Goal: Information Seeking & Learning: Learn about a topic

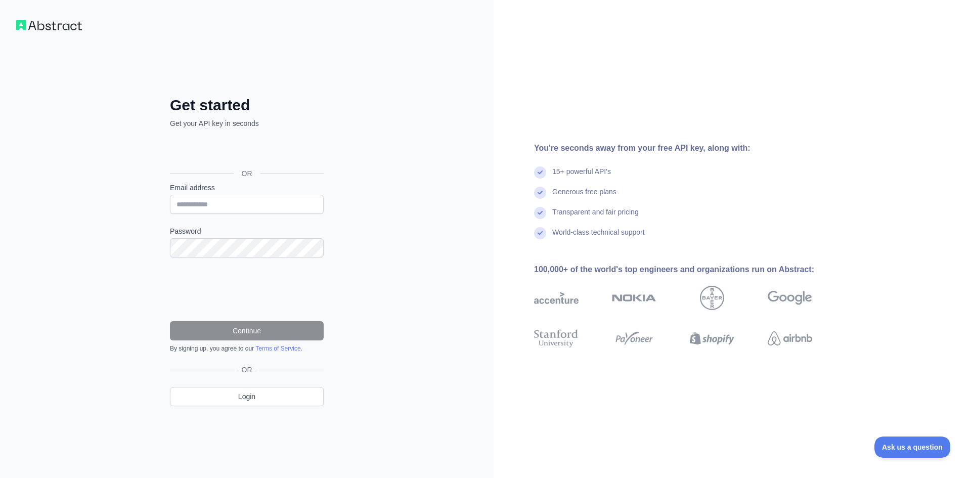
click at [443, 265] on div "Get started Get your API key in seconds OR Email address Password Continue By s…" at bounding box center [247, 239] width 494 height 478
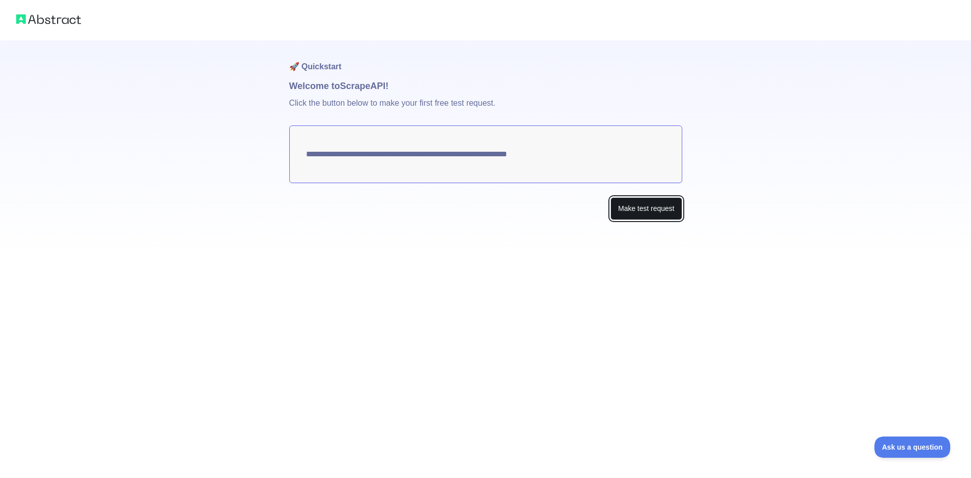
click at [613, 203] on button "Make test request" at bounding box center [645, 208] width 71 height 23
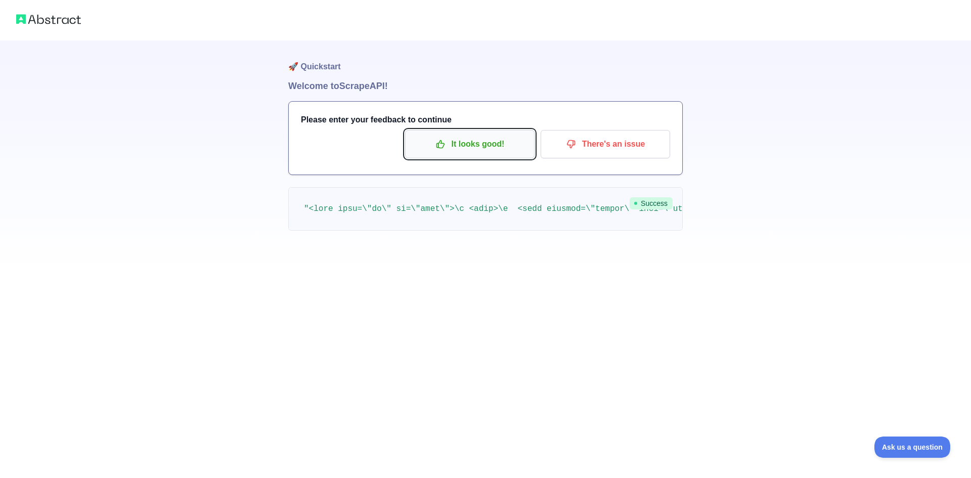
click at [492, 145] on p "It looks good!" at bounding box center [470, 144] width 114 height 17
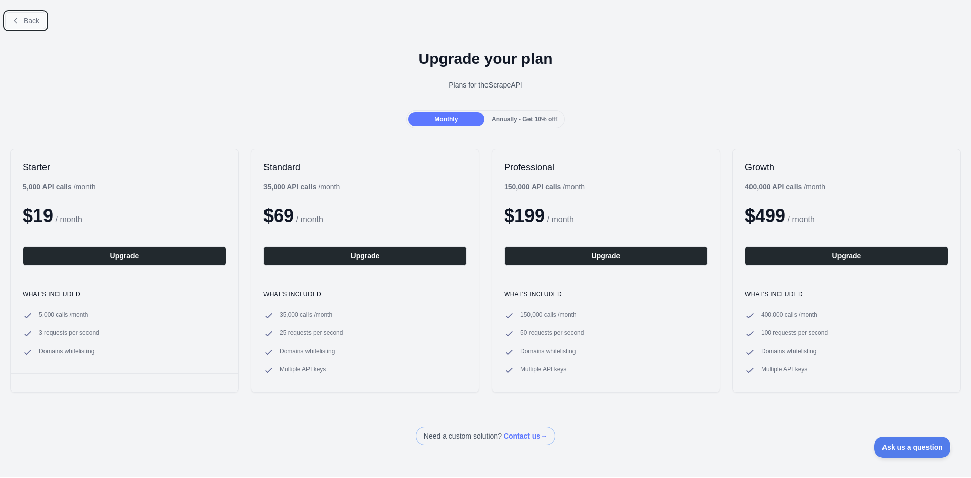
click at [32, 24] on span "Back" at bounding box center [32, 21] width 16 height 8
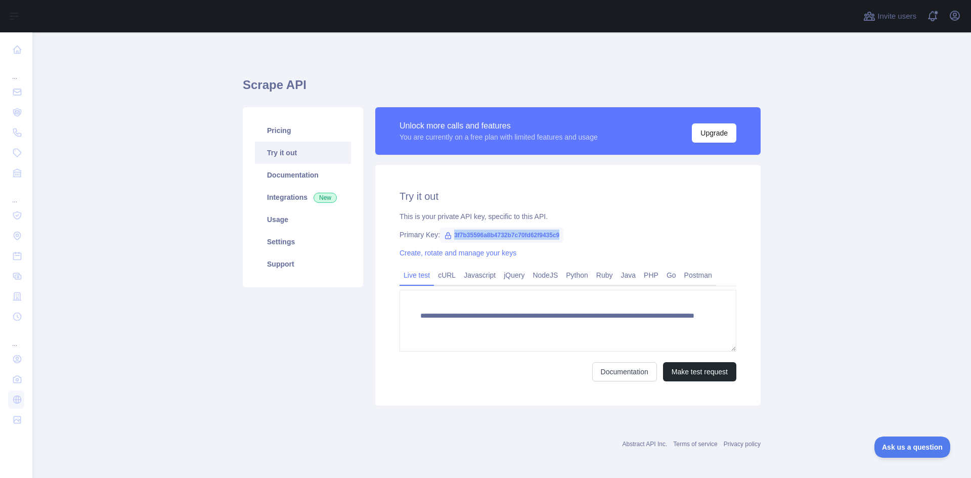
drag, startPoint x: 559, startPoint y: 236, endPoint x: 448, endPoint y: 239, distance: 111.8
click at [448, 239] on span "3f7b35596a8b4732b7c70fd62f9435c9" at bounding box center [501, 235] width 123 height 15
copy span "3f7b35596a8b4732b7c70fd62f9435c9"
click at [481, 278] on link "Javascript" at bounding box center [480, 275] width 40 height 16
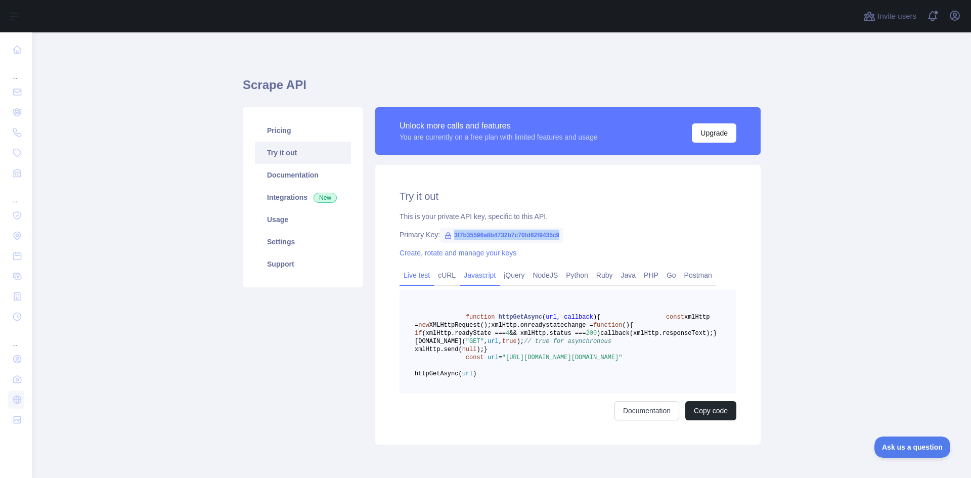
click at [412, 276] on link "Live test" at bounding box center [417, 275] width 34 height 16
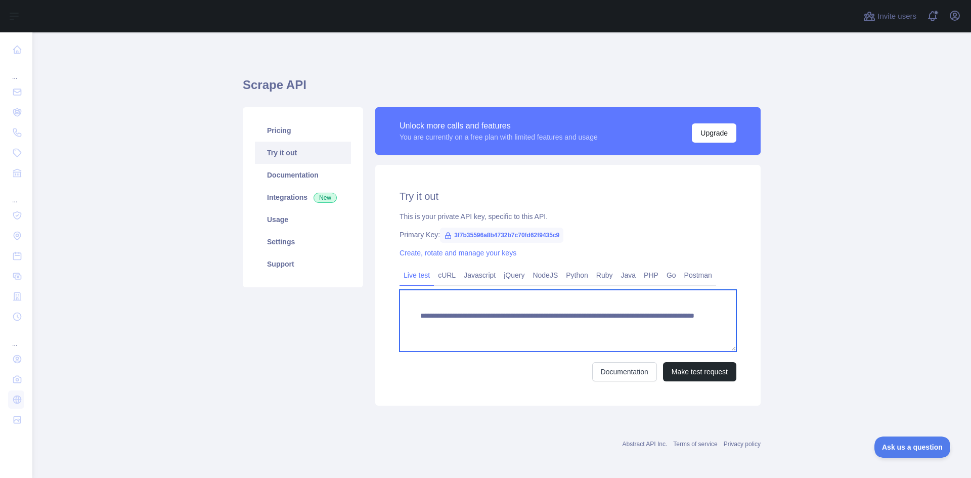
drag, startPoint x: 523, startPoint y: 314, endPoint x: 415, endPoint y: 315, distance: 108.7
click at [415, 315] on textarea "**********" at bounding box center [568, 321] width 337 height 62
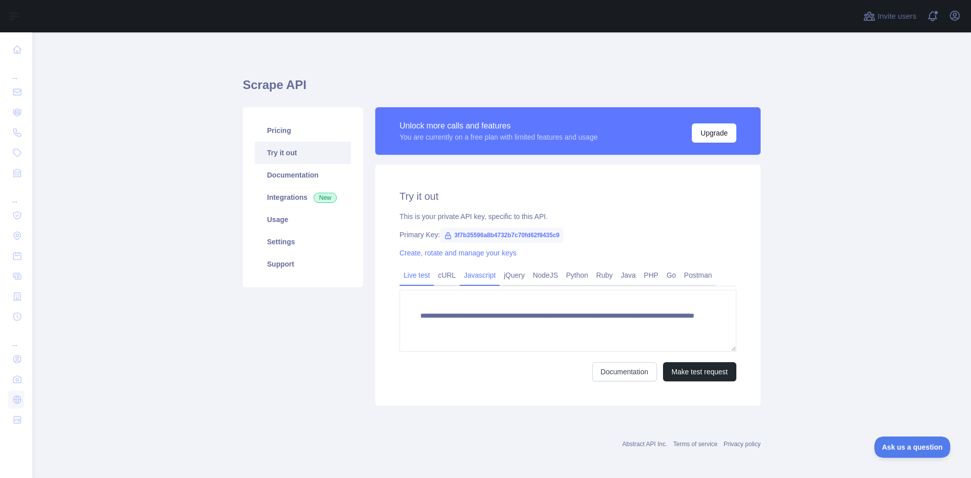
click at [477, 274] on link "Javascript" at bounding box center [480, 275] width 40 height 16
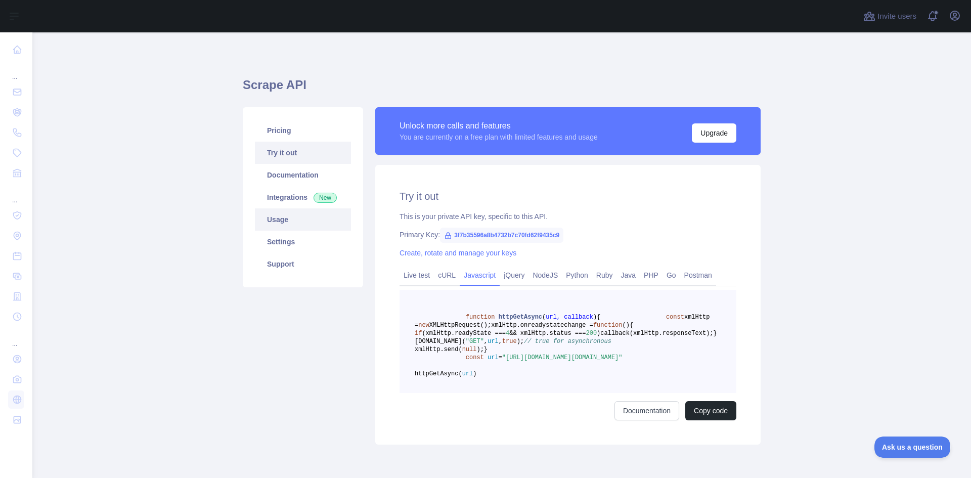
click at [277, 222] on link "Usage" at bounding box center [303, 219] width 96 height 22
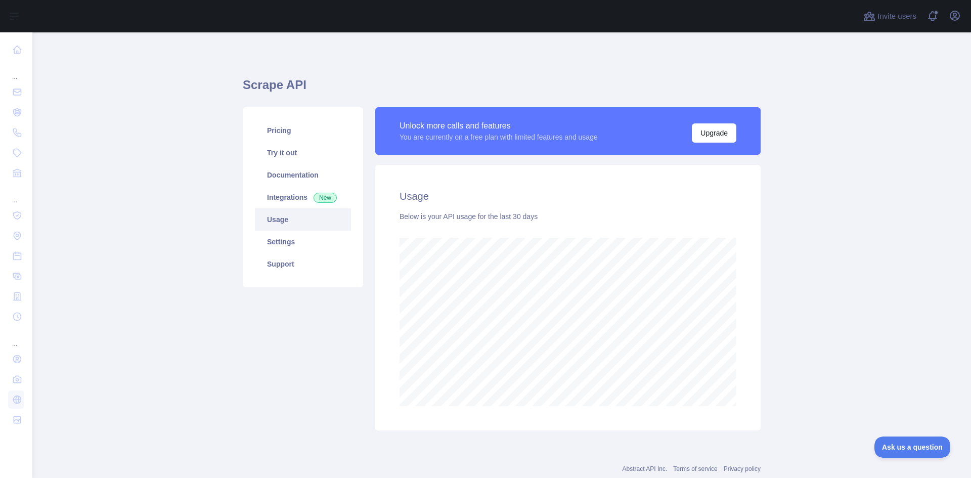
scroll to position [446, 931]
click at [282, 194] on link "Integrations New" at bounding box center [303, 197] width 96 height 22
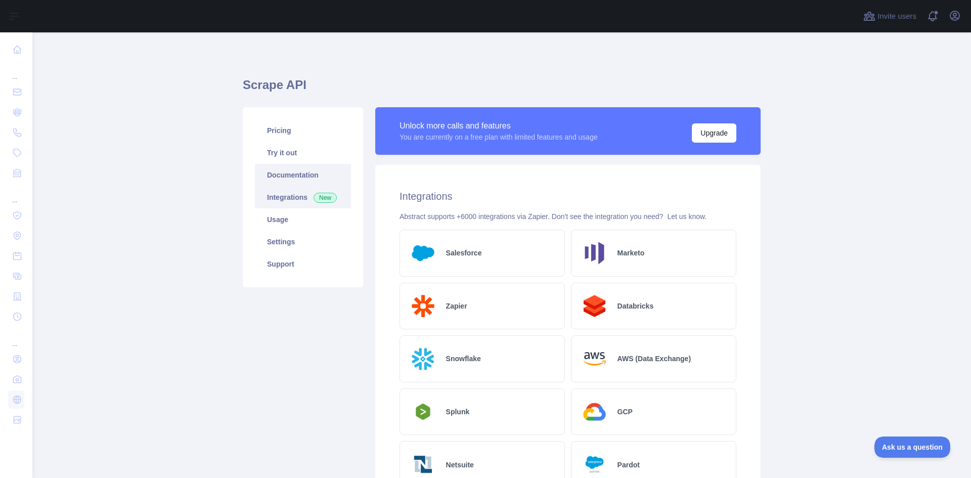
click at [277, 172] on link "Documentation" at bounding box center [303, 175] width 96 height 22
click at [286, 152] on link "Try it out" at bounding box center [303, 153] width 96 height 22
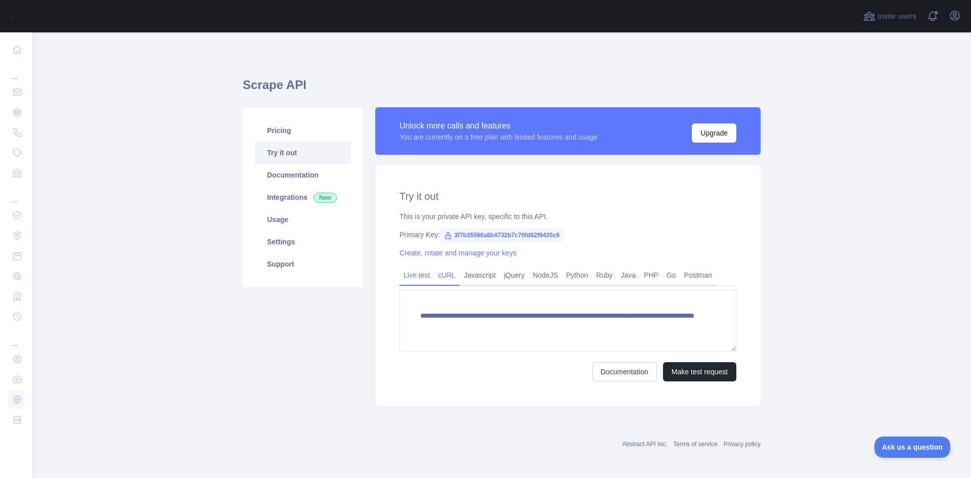
click at [446, 275] on link "cURL" at bounding box center [447, 275] width 26 height 16
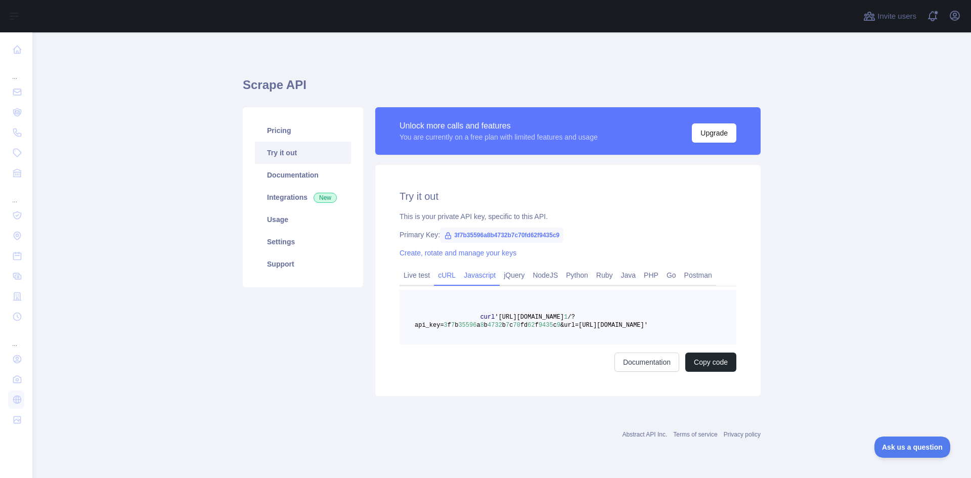
click at [472, 274] on link "Javascript" at bounding box center [480, 275] width 40 height 16
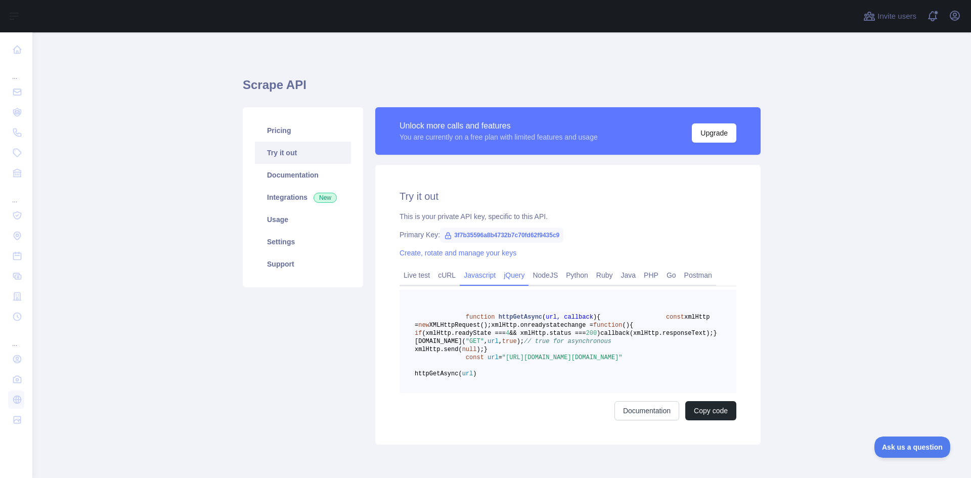
click at [501, 274] on link "jQuery" at bounding box center [514, 275] width 29 height 16
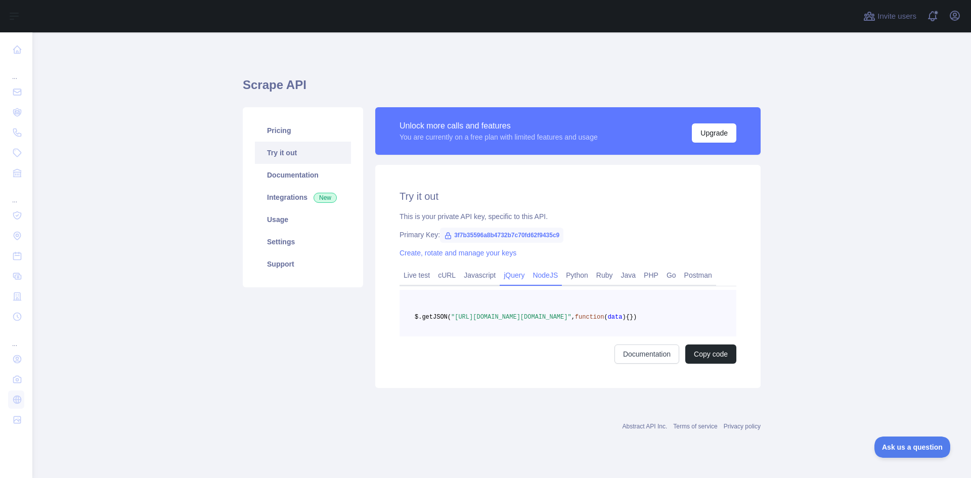
click at [538, 275] on link "NodeJS" at bounding box center [544, 275] width 33 height 16
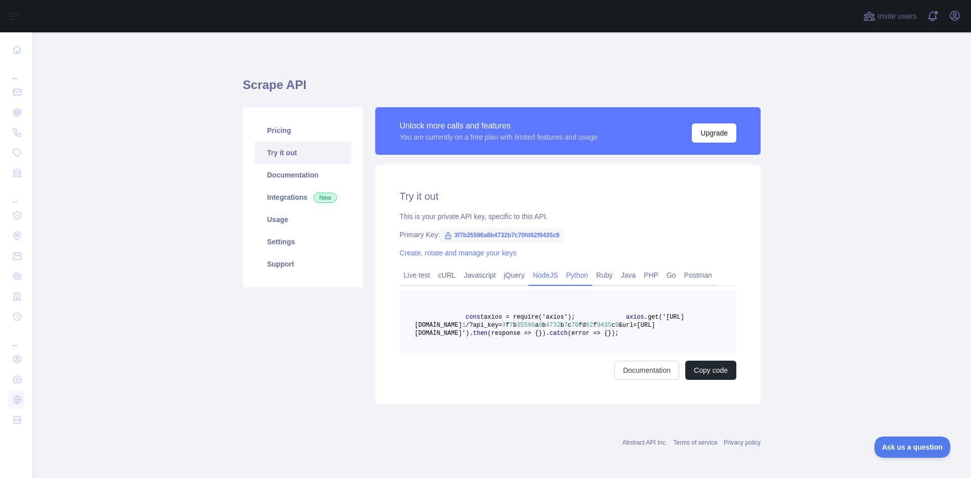
click at [577, 275] on link "Python" at bounding box center [577, 275] width 30 height 16
click at [618, 276] on link "Java" at bounding box center [628, 275] width 23 height 16
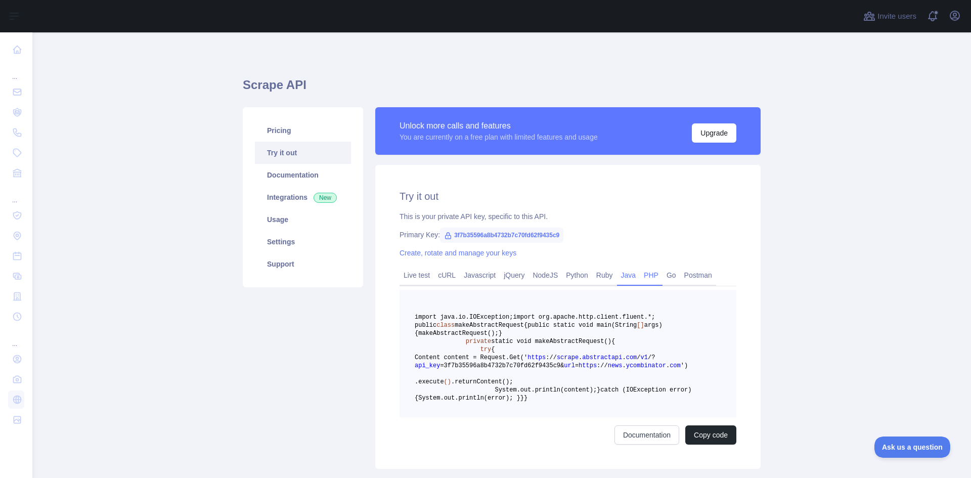
click at [640, 276] on link "PHP" at bounding box center [651, 275] width 23 height 16
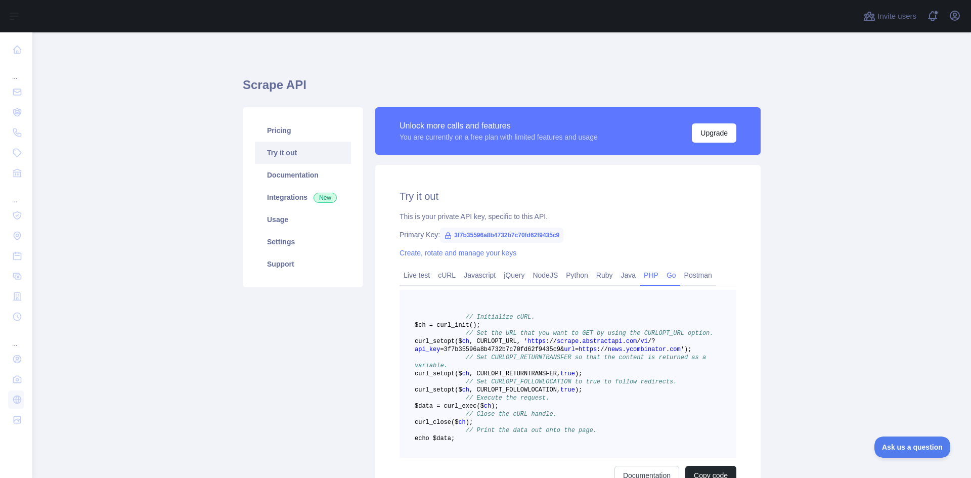
click at [670, 276] on link "Go" at bounding box center [672, 275] width 18 height 16
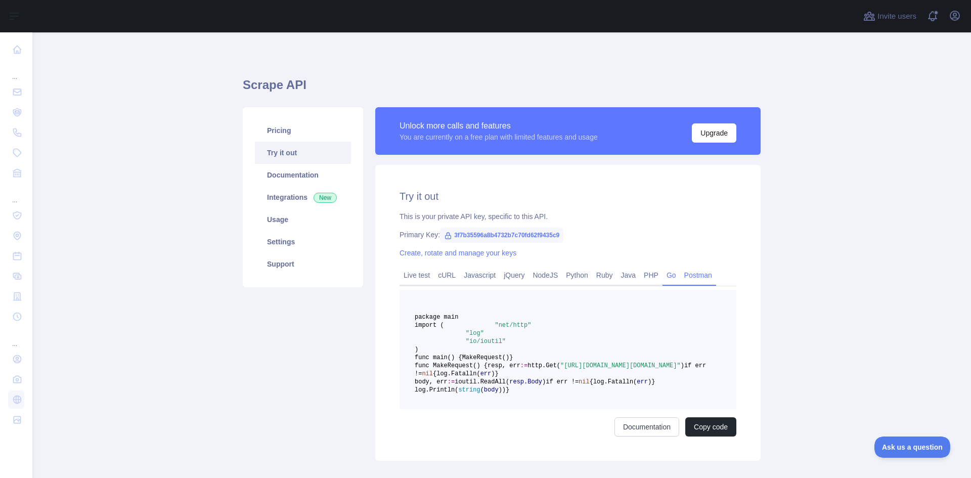
click at [683, 275] on link "Postman" at bounding box center [698, 275] width 36 height 16
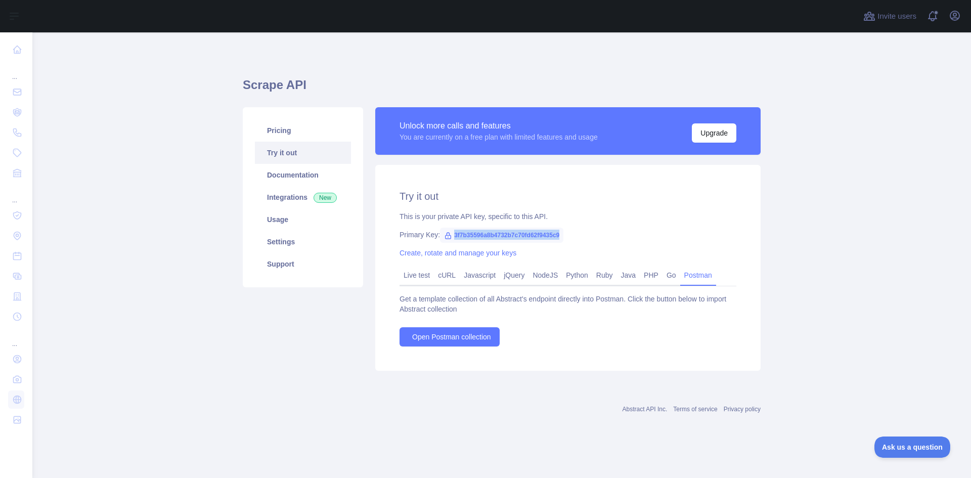
drag, startPoint x: 579, startPoint y: 235, endPoint x: 450, endPoint y: 239, distance: 128.5
click at [450, 239] on div "Primary Key: 3f7b35596a8b4732b7c70fd62f9435c9" at bounding box center [568, 235] width 337 height 10
copy span "3f7b35596a8b4732b7c70fd62f9435c9"
click at [417, 276] on link "Live test" at bounding box center [417, 275] width 34 height 16
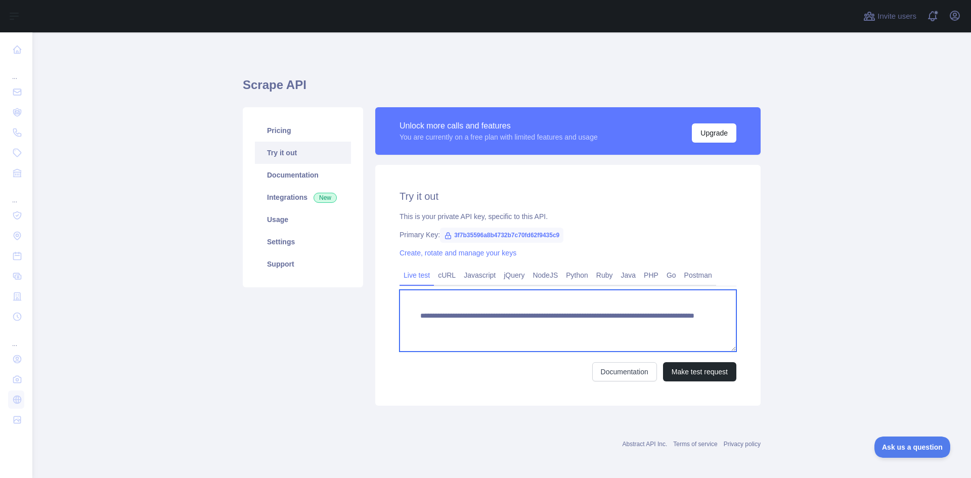
drag, startPoint x: 523, startPoint y: 315, endPoint x: 410, endPoint y: 315, distance: 113.3
click at [410, 315] on textarea "**********" at bounding box center [568, 321] width 337 height 62
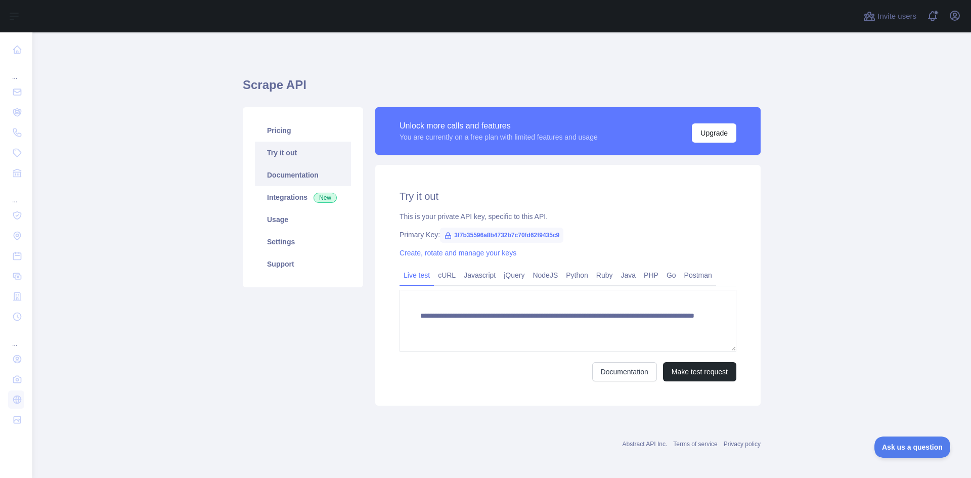
click at [287, 175] on link "Documentation" at bounding box center [303, 175] width 96 height 22
